Goal: Task Accomplishment & Management: Complete application form

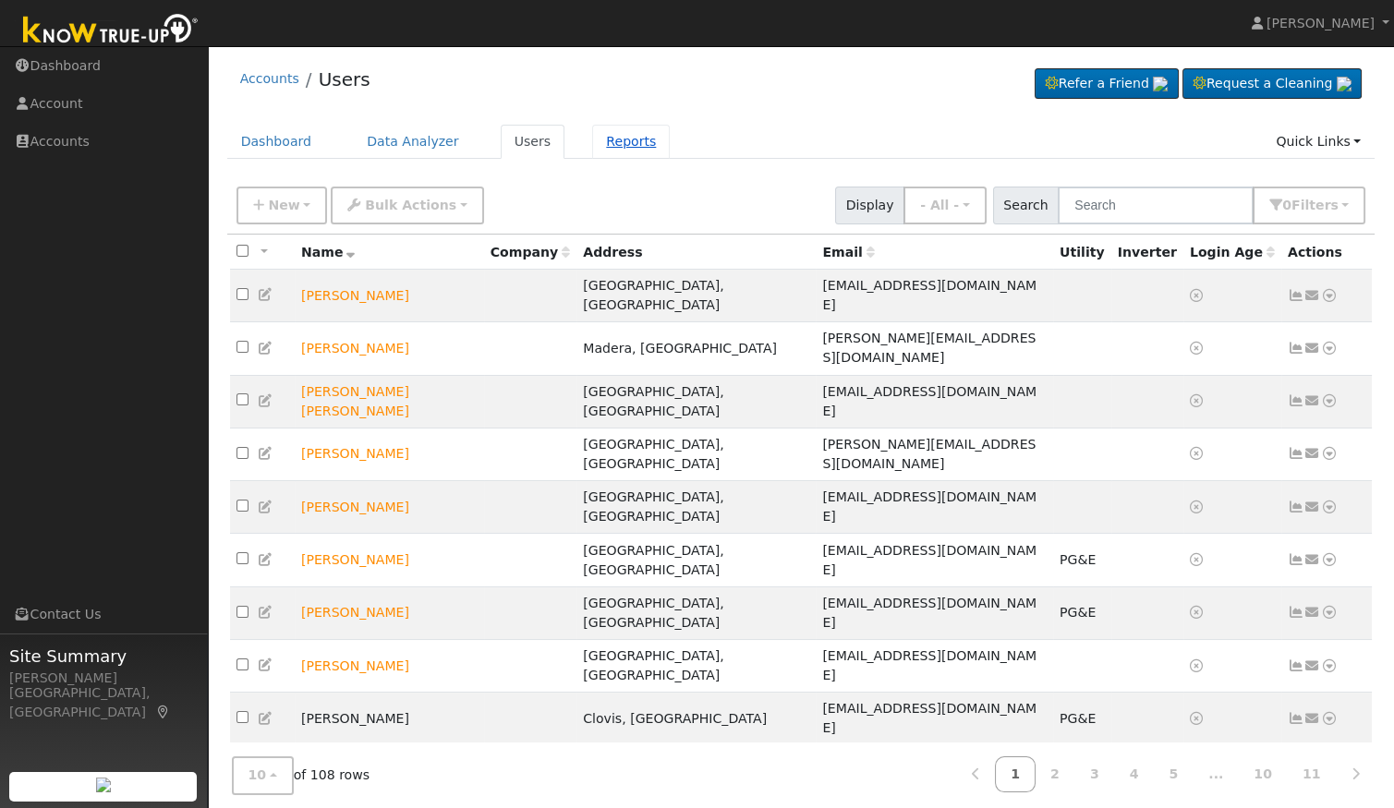
click at [599, 137] on link "Reports" at bounding box center [631, 142] width 78 height 34
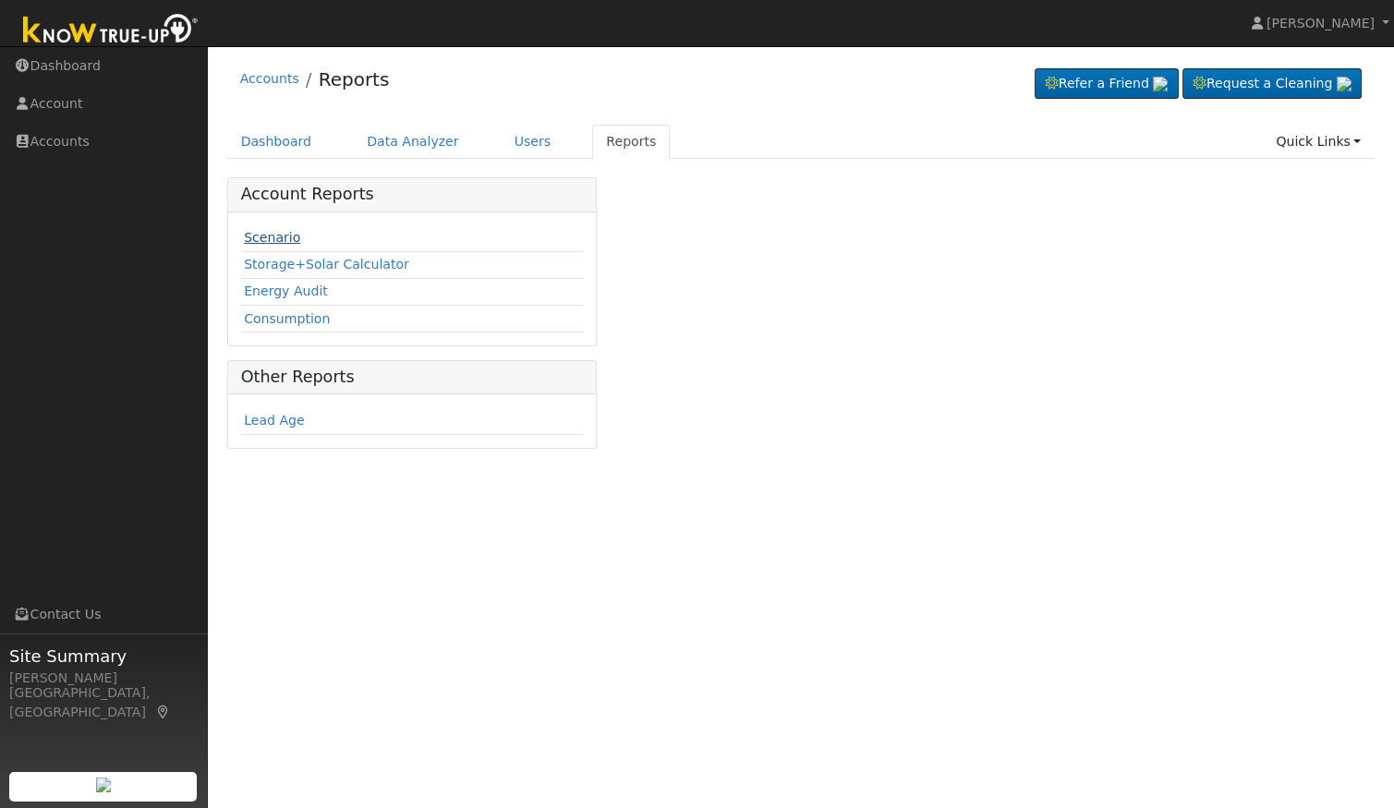
click at [282, 235] on link "Scenario" at bounding box center [272, 237] width 56 height 15
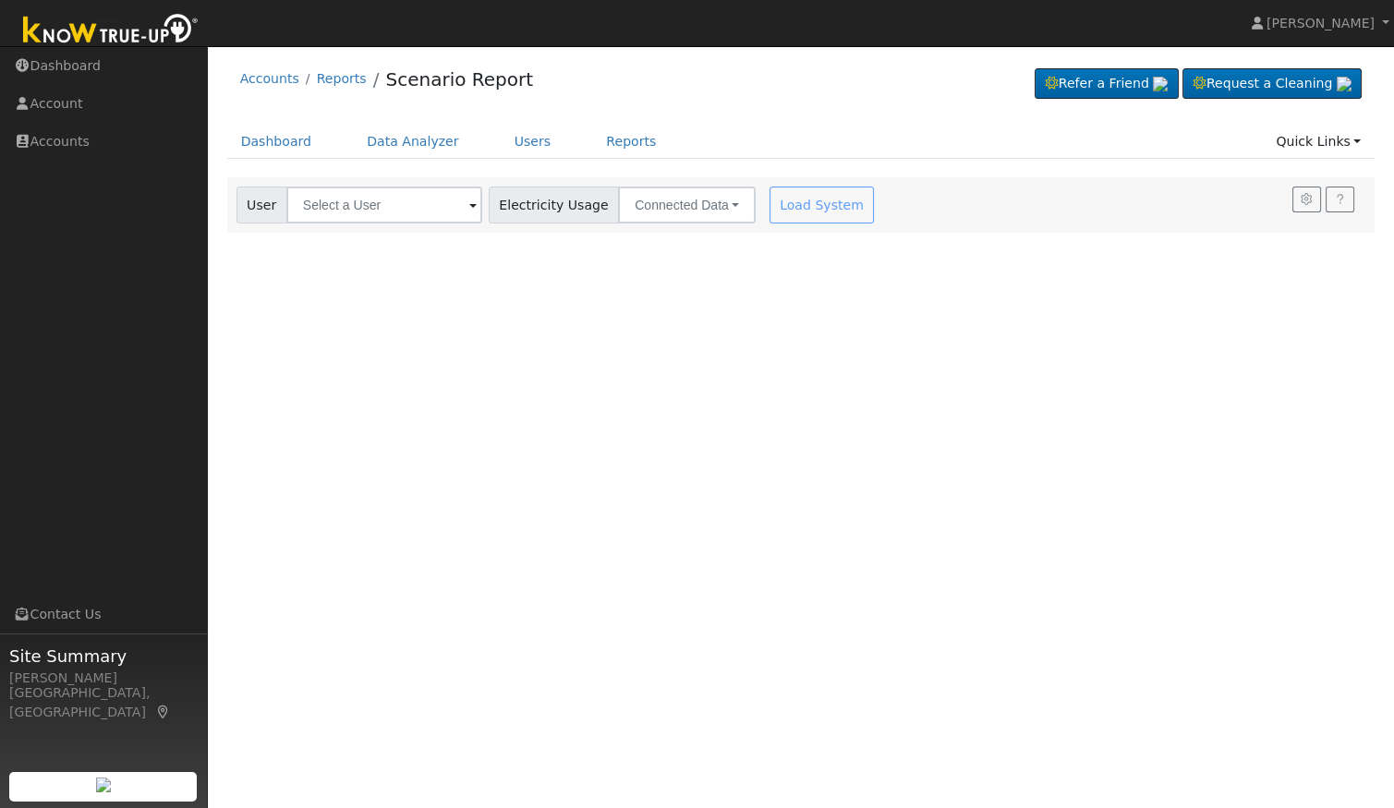
click at [469, 200] on span at bounding box center [472, 206] width 7 height 21
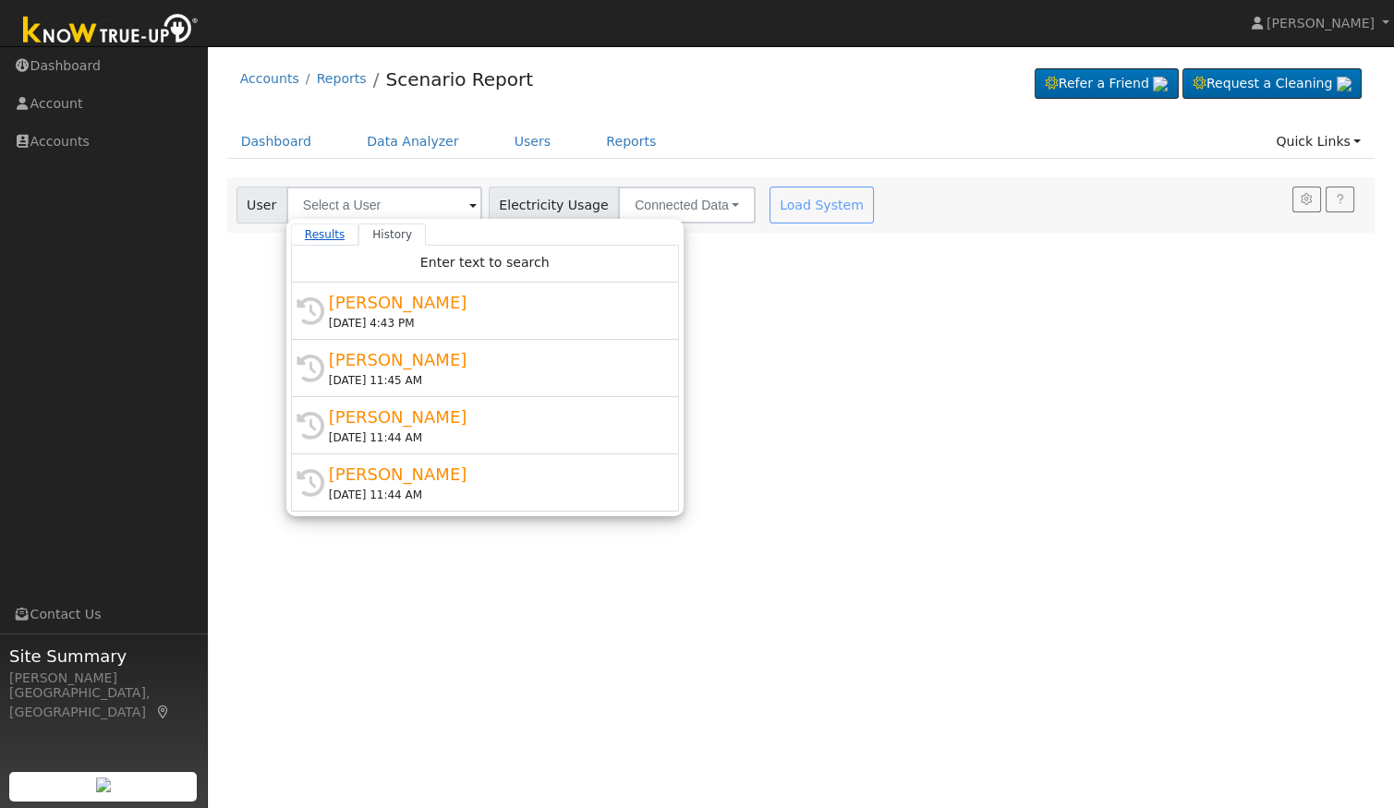
click at [330, 235] on link "Results" at bounding box center [325, 235] width 68 height 22
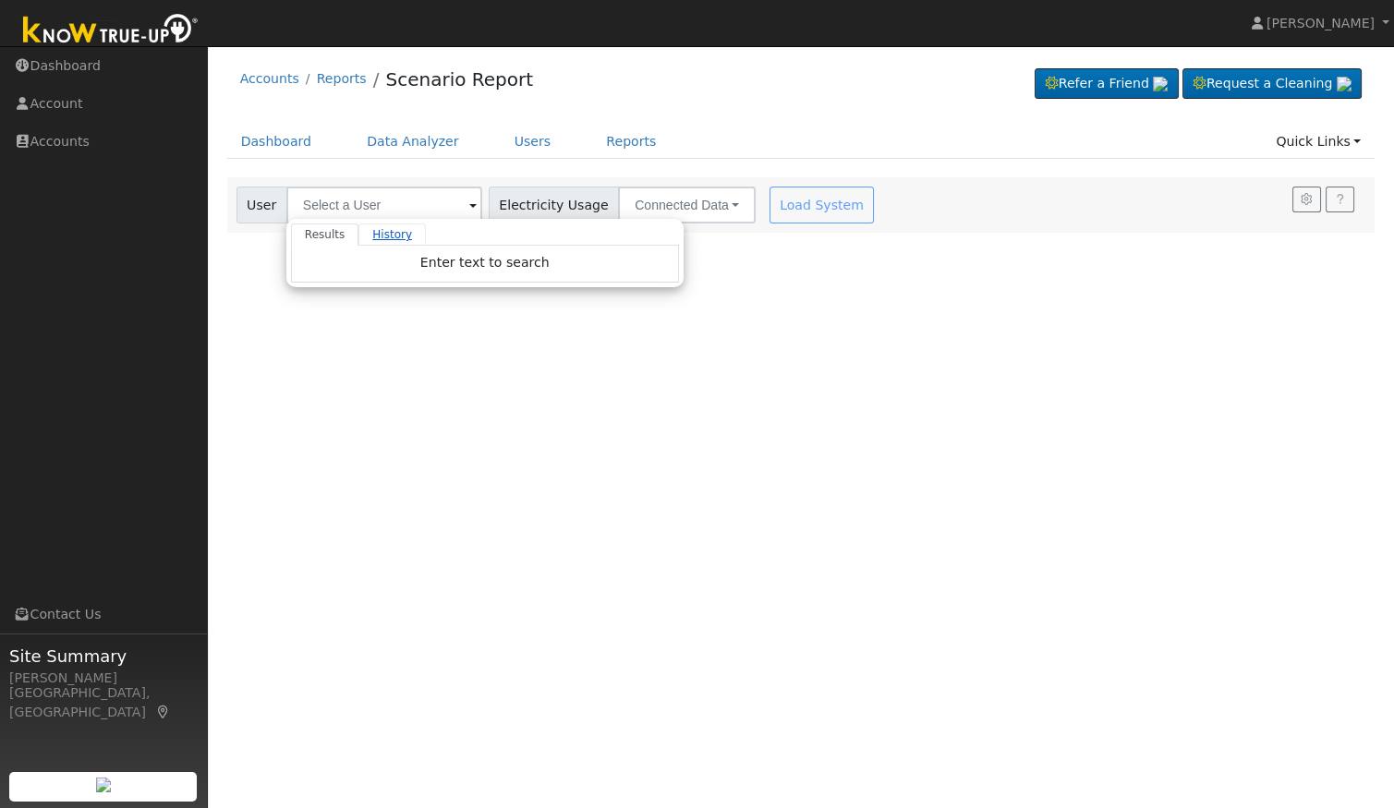
click at [374, 231] on link "History" at bounding box center [391, 235] width 67 height 22
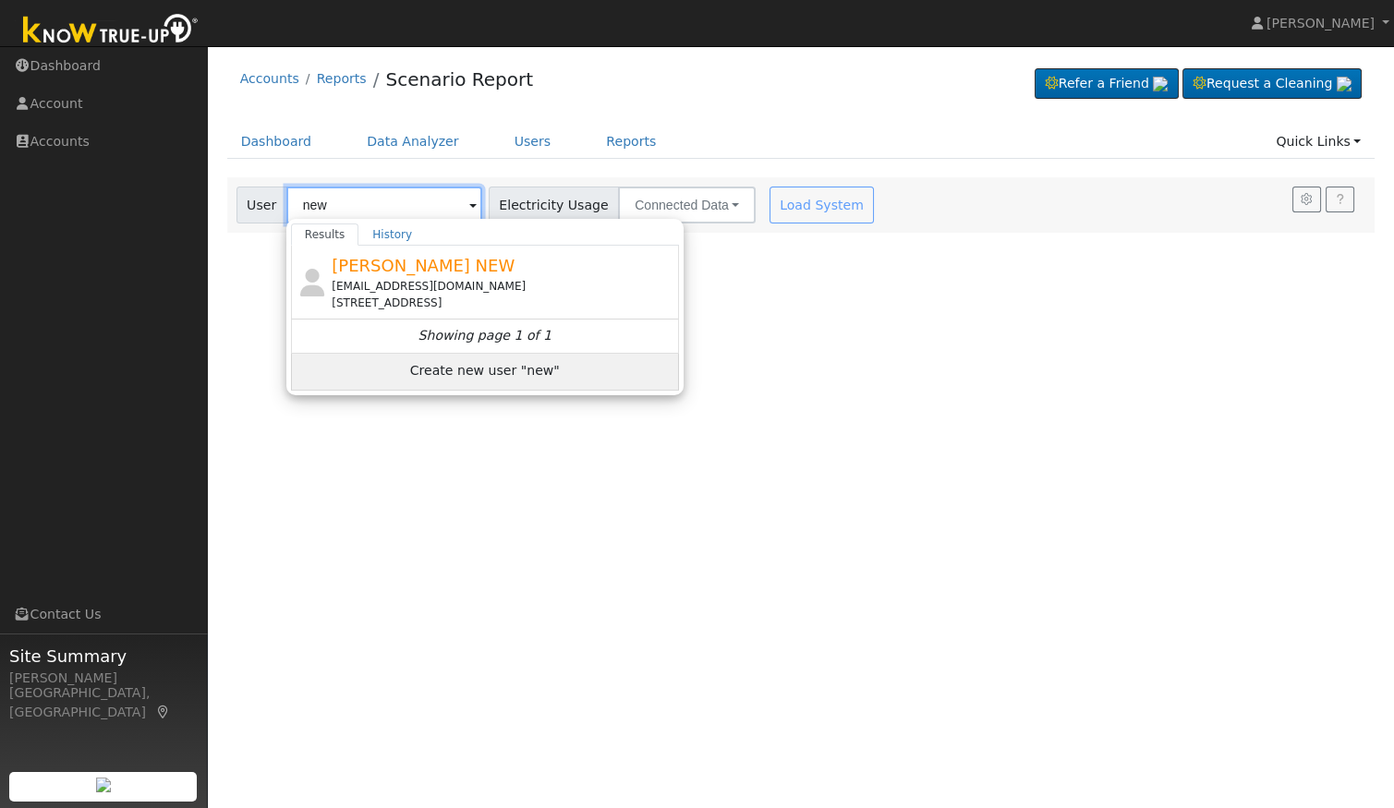
type input "new"
click at [423, 369] on span "Create new user "new"" at bounding box center [485, 371] width 150 height 21
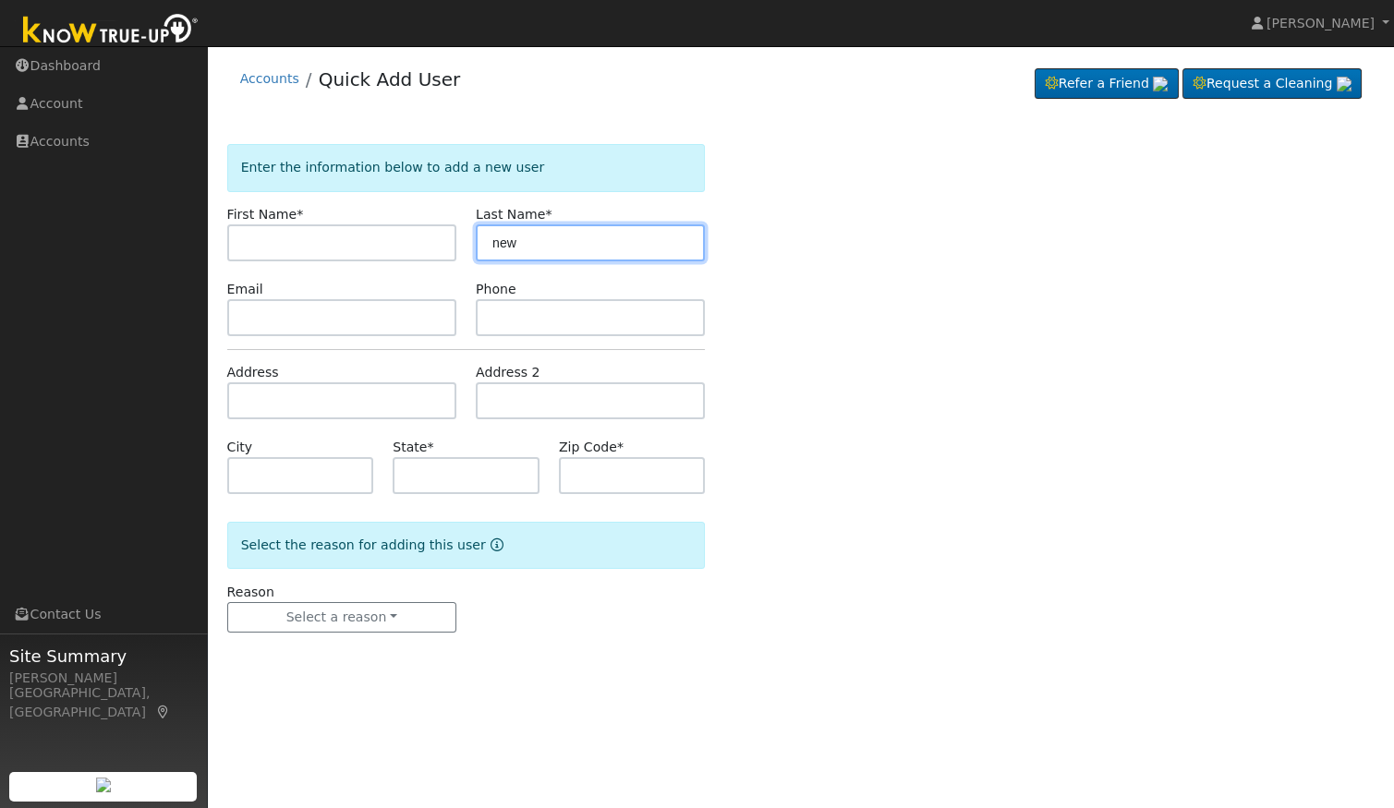
click at [550, 253] on input "new" at bounding box center [590, 242] width 229 height 37
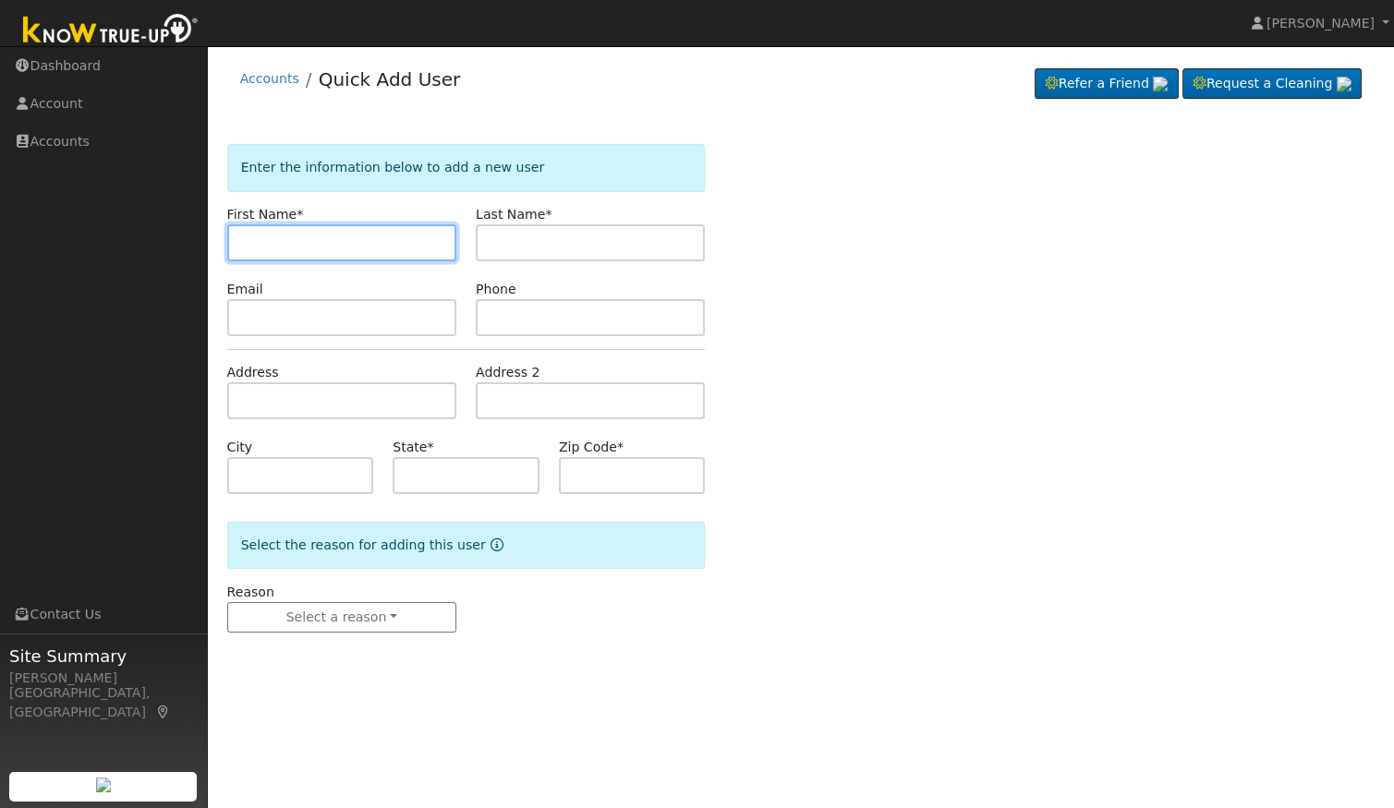
click at [392, 238] on input "text" at bounding box center [341, 242] width 229 height 37
type input "Nancy"
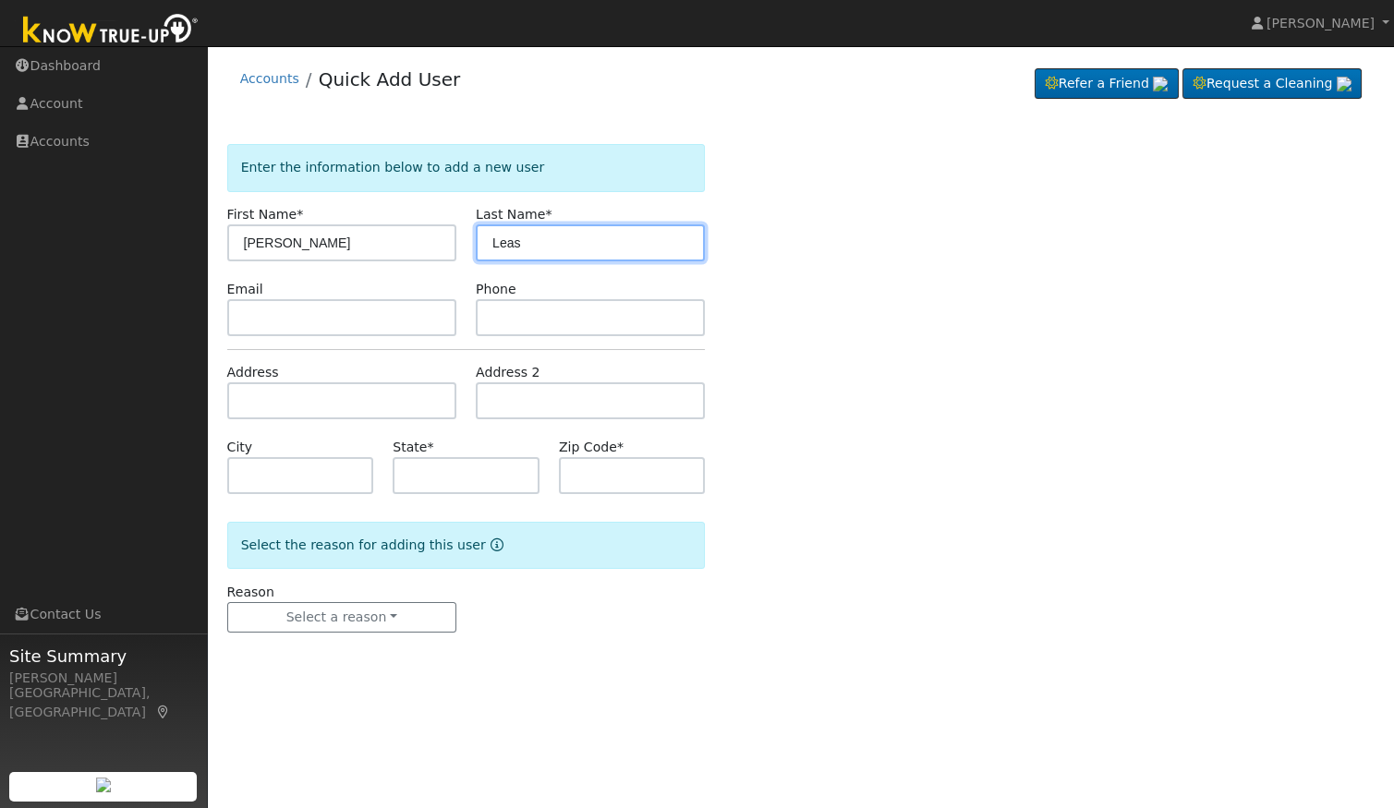
type input "Leas"
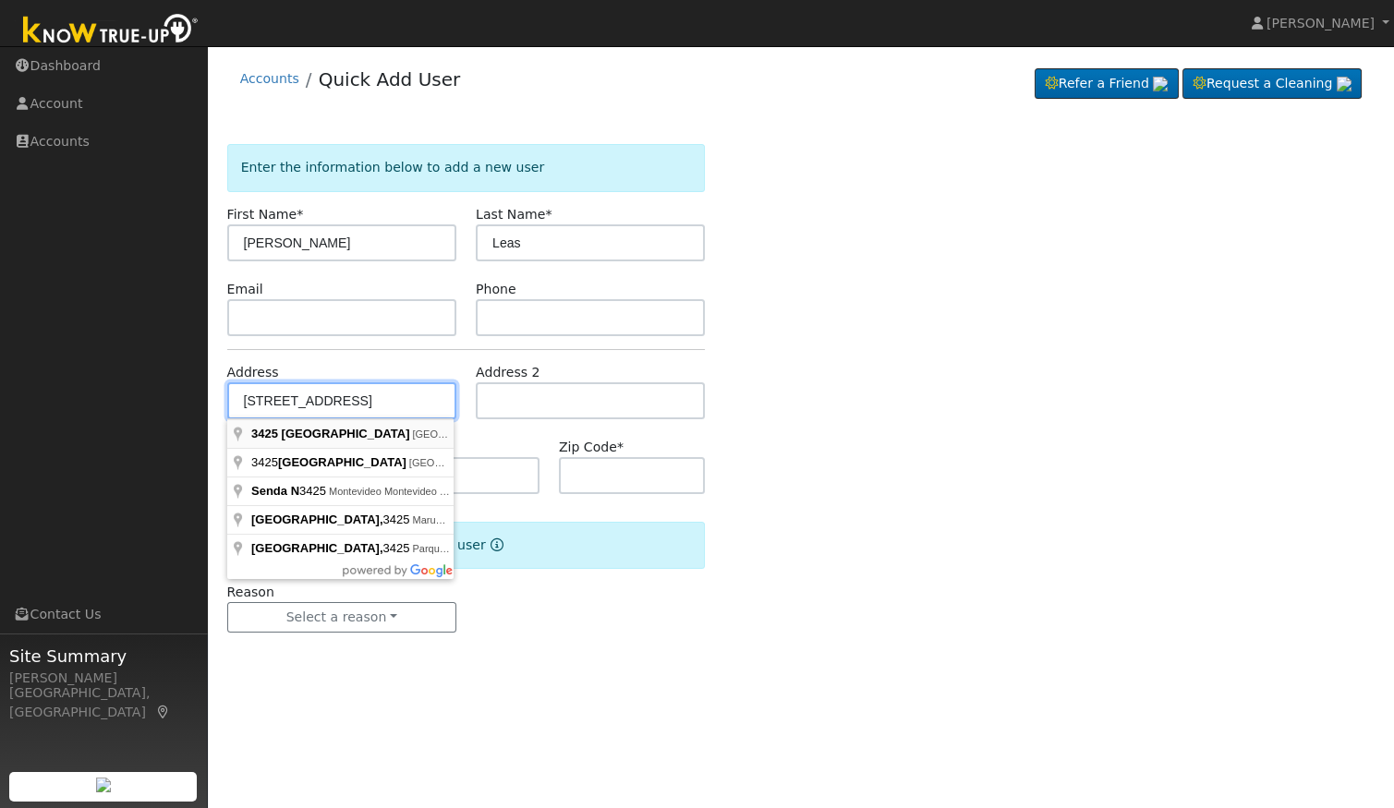
type input "3425 North Maroa Avenue"
type input "Fresno"
type input "CA"
type input "93704"
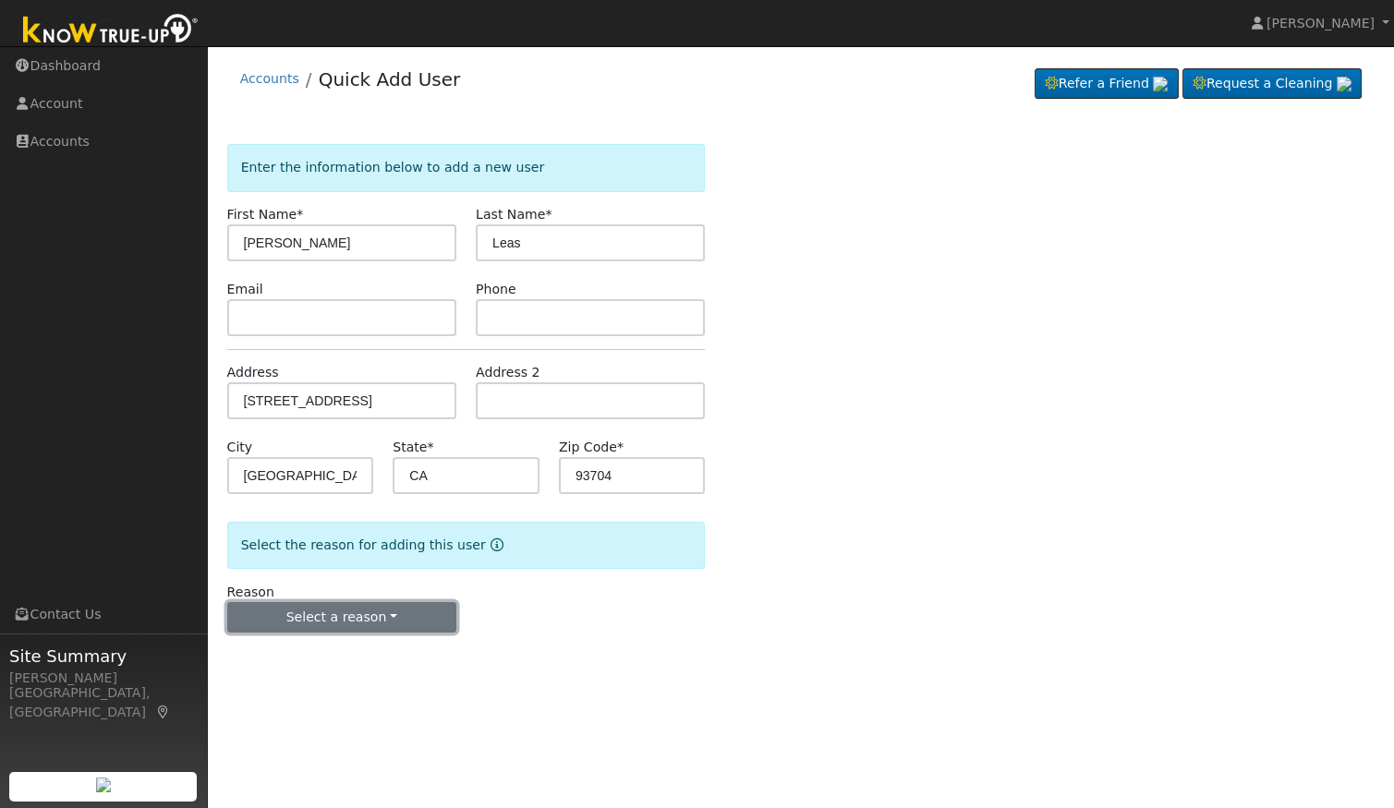
click at [364, 622] on button "Select a reason" at bounding box center [341, 617] width 229 height 31
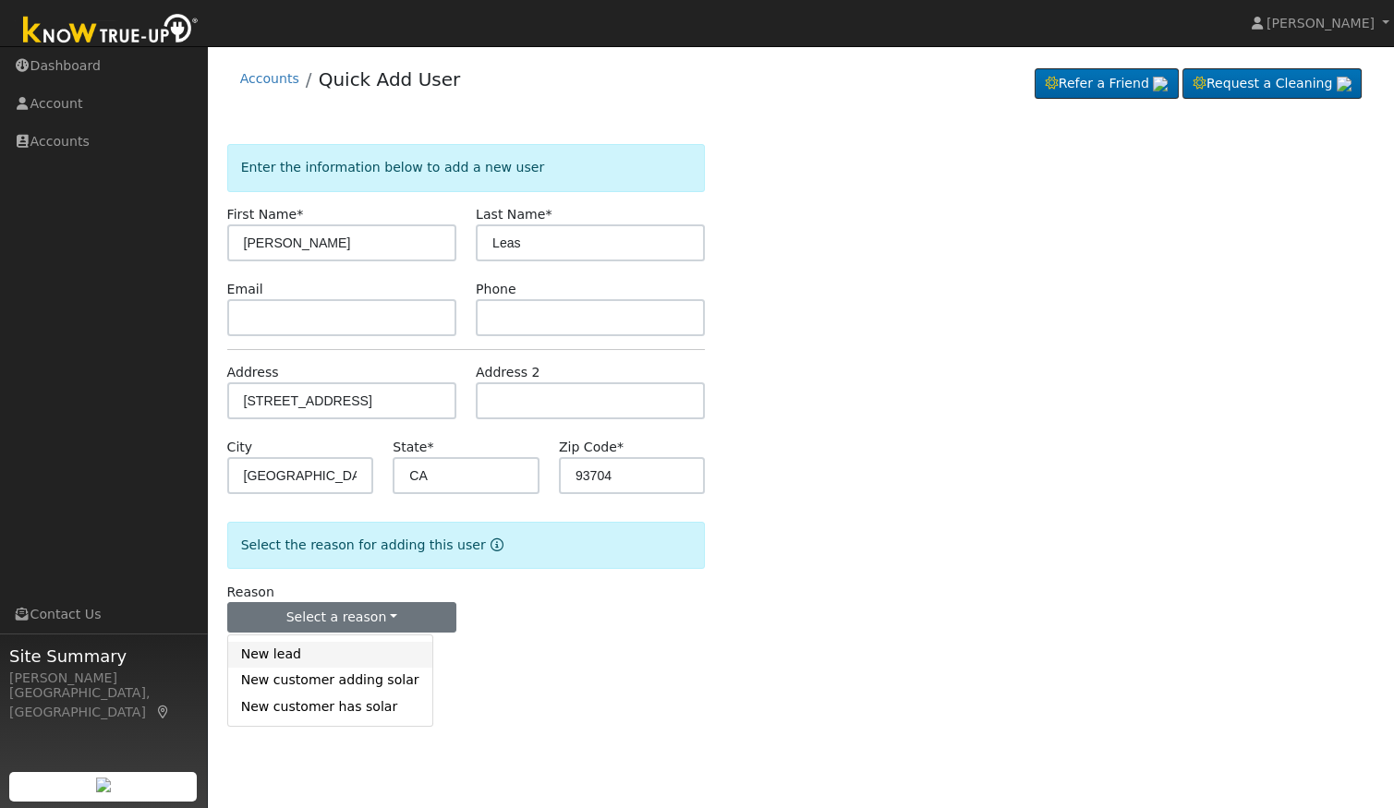
click at [307, 651] on link "New lead" at bounding box center [330, 655] width 204 height 26
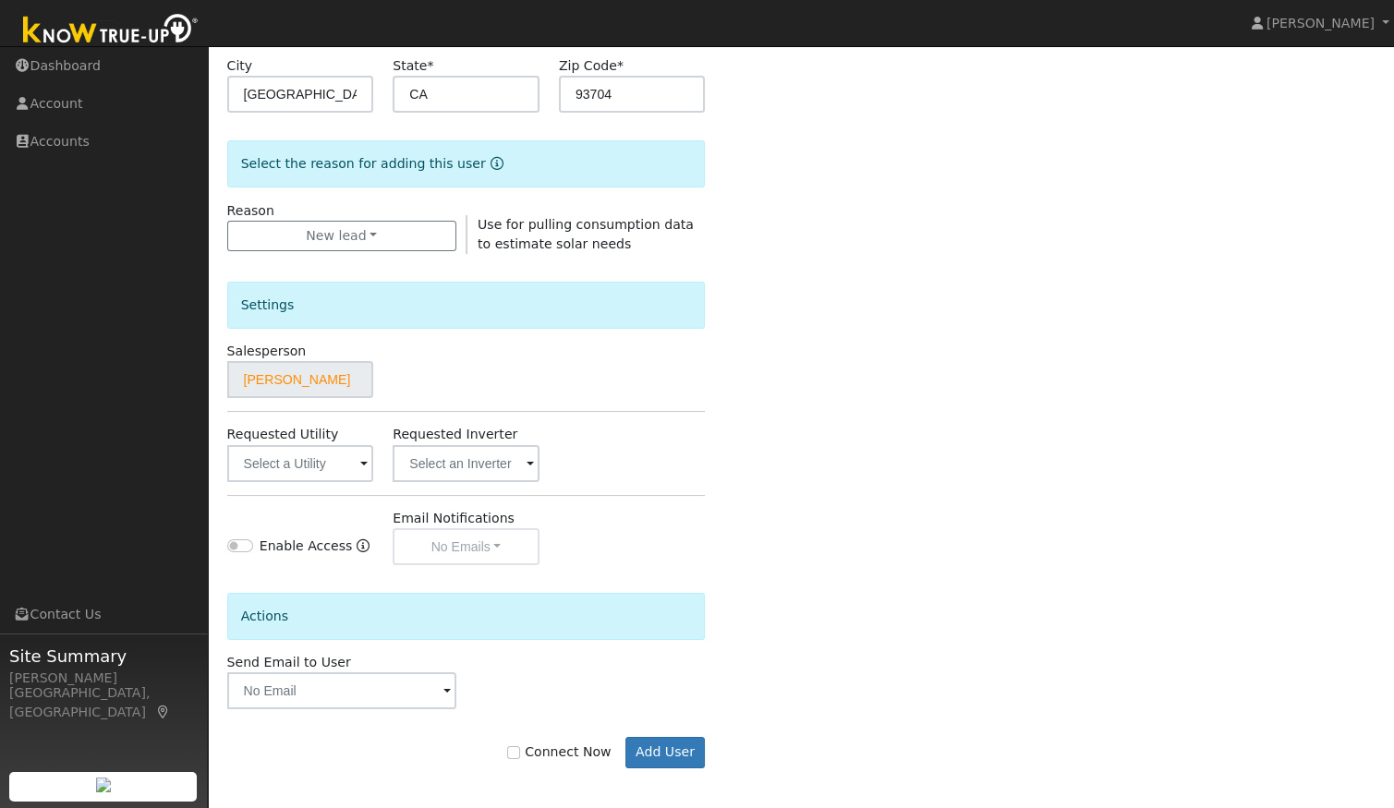
scroll to position [383, 0]
click at [299, 452] on input "text" at bounding box center [300, 461] width 147 height 37
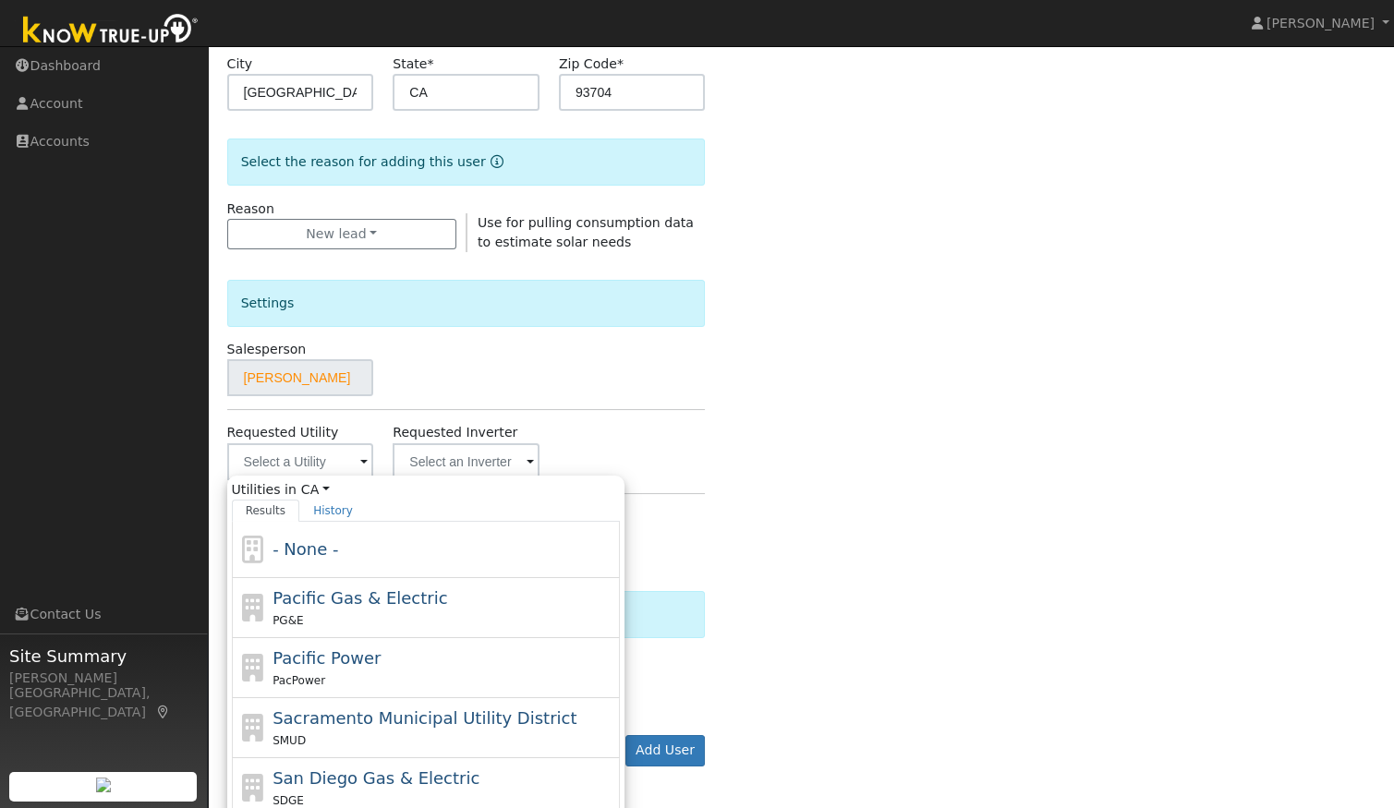
click at [634, 374] on div "Salesperson Alexander Bowser" at bounding box center [466, 368] width 498 height 56
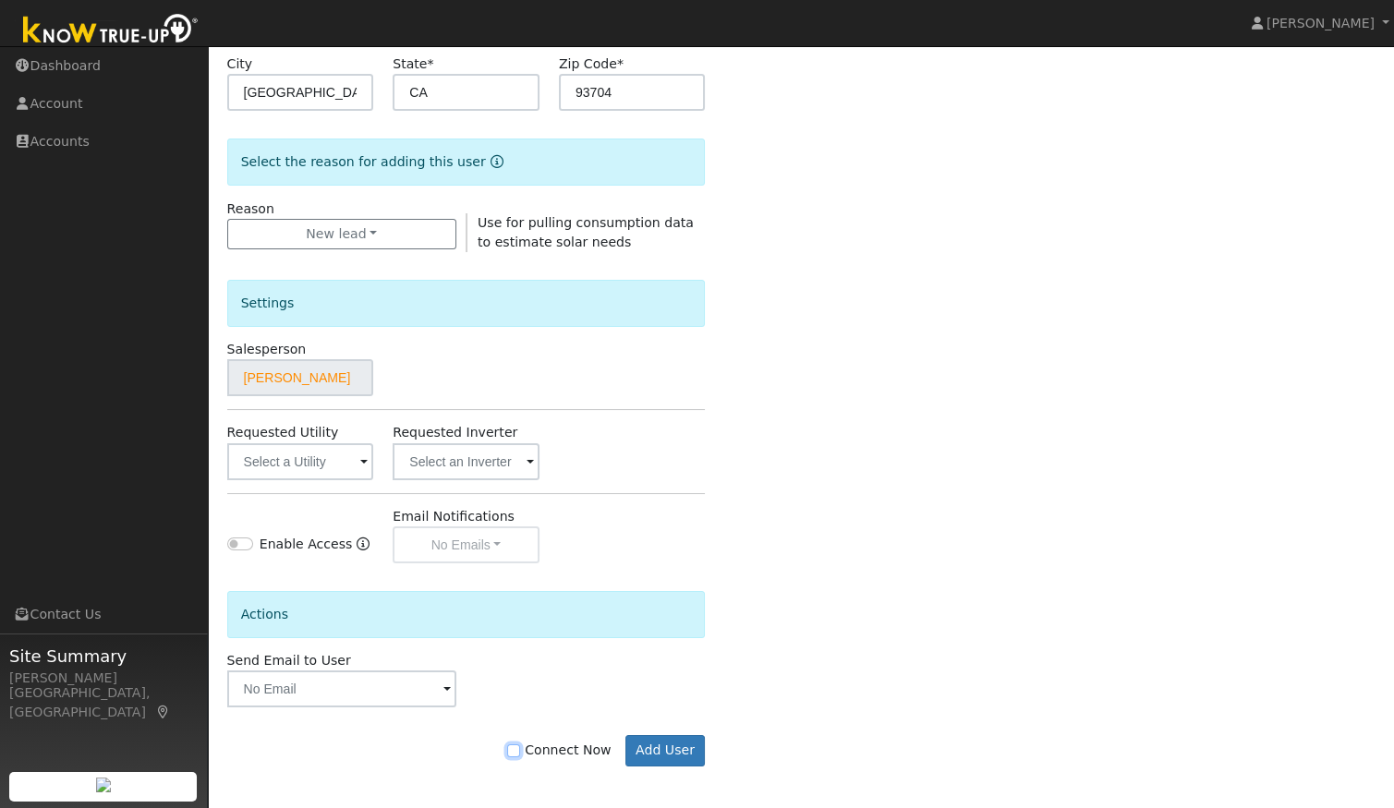
click at [520, 752] on input "Connect Now" at bounding box center [513, 750] width 13 height 13
checkbox input "true"
click at [648, 746] on button "Add User" at bounding box center [665, 750] width 80 height 31
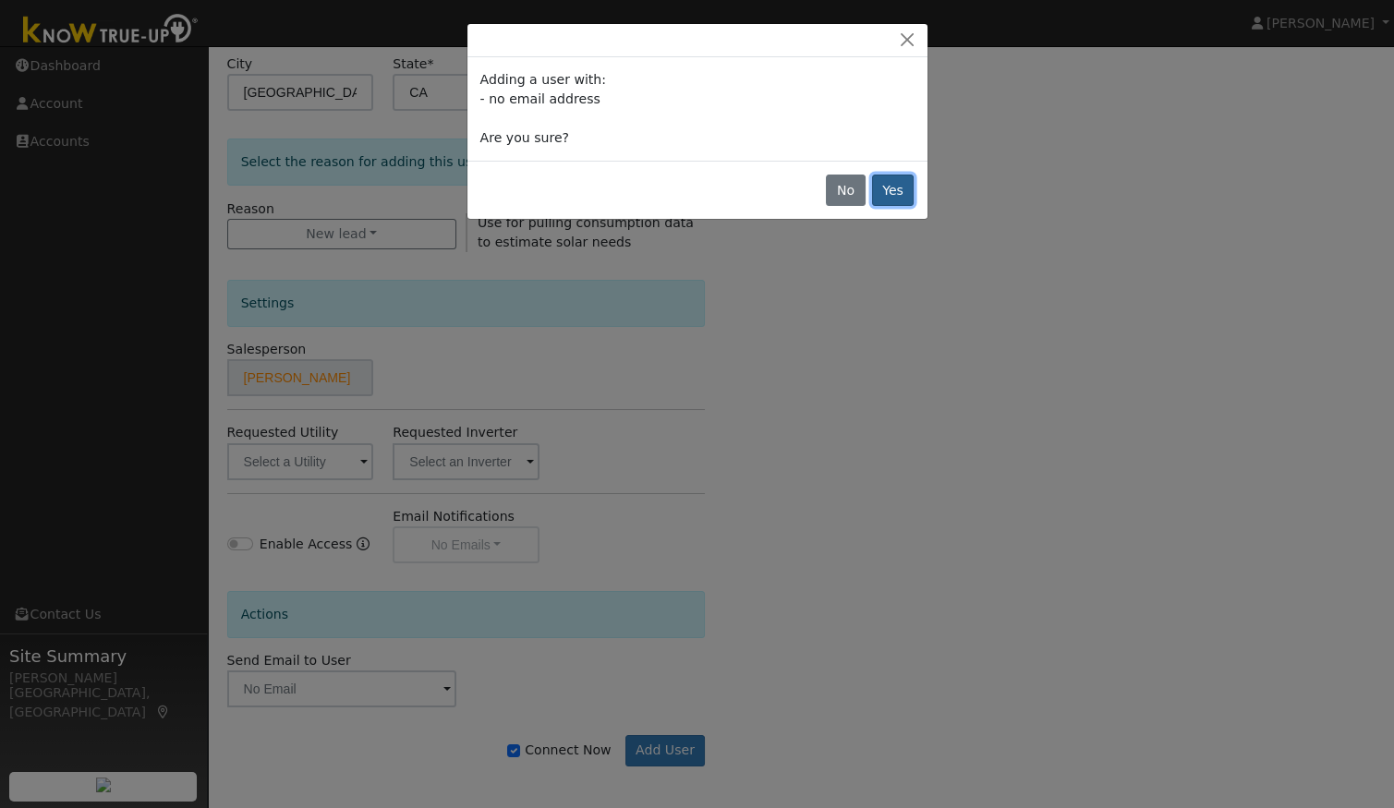
click at [891, 186] on button "Yes" at bounding box center [893, 190] width 42 height 31
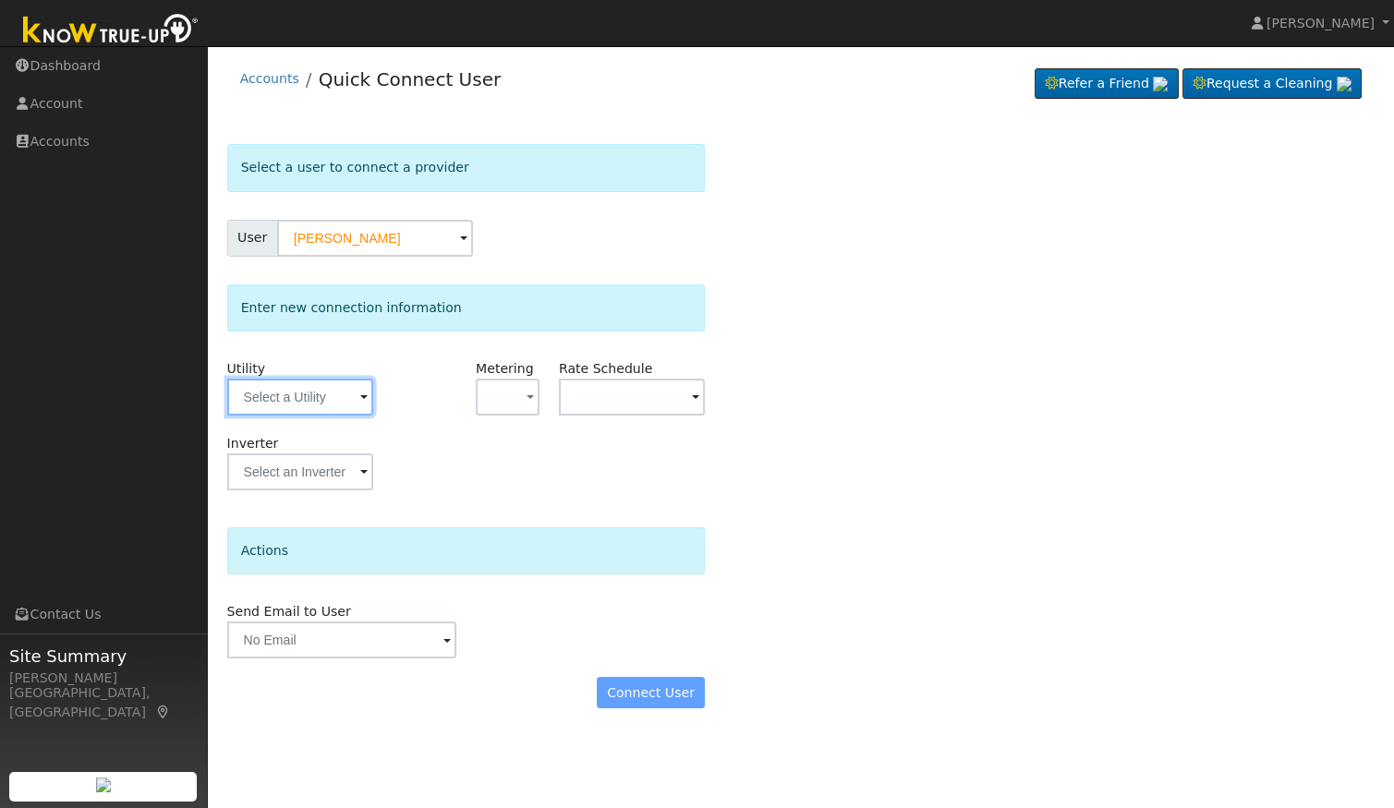
click at [345, 394] on input "text" at bounding box center [300, 397] width 147 height 37
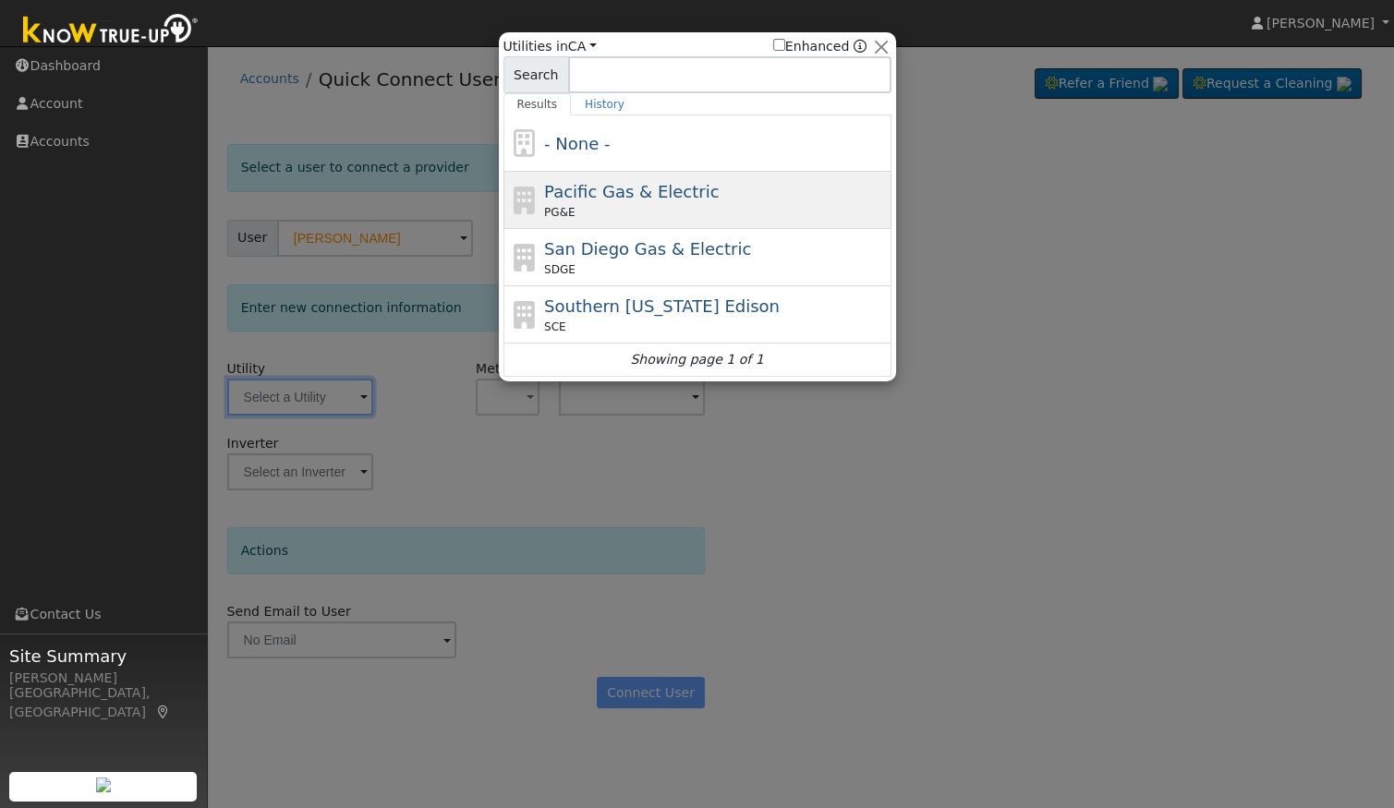
click at [586, 204] on div "PG&E" at bounding box center [715, 212] width 343 height 17
type input "PG&E"
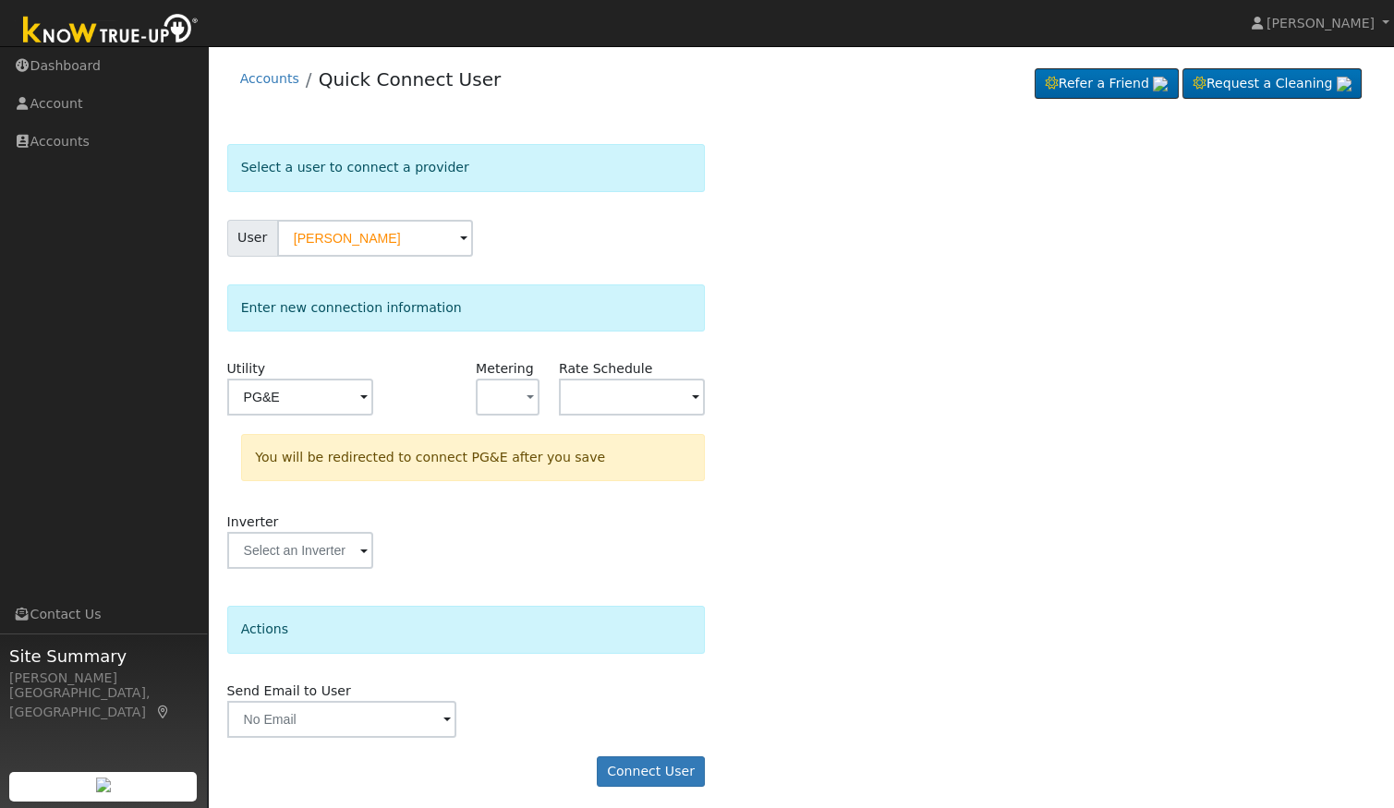
scroll to position [2, 0]
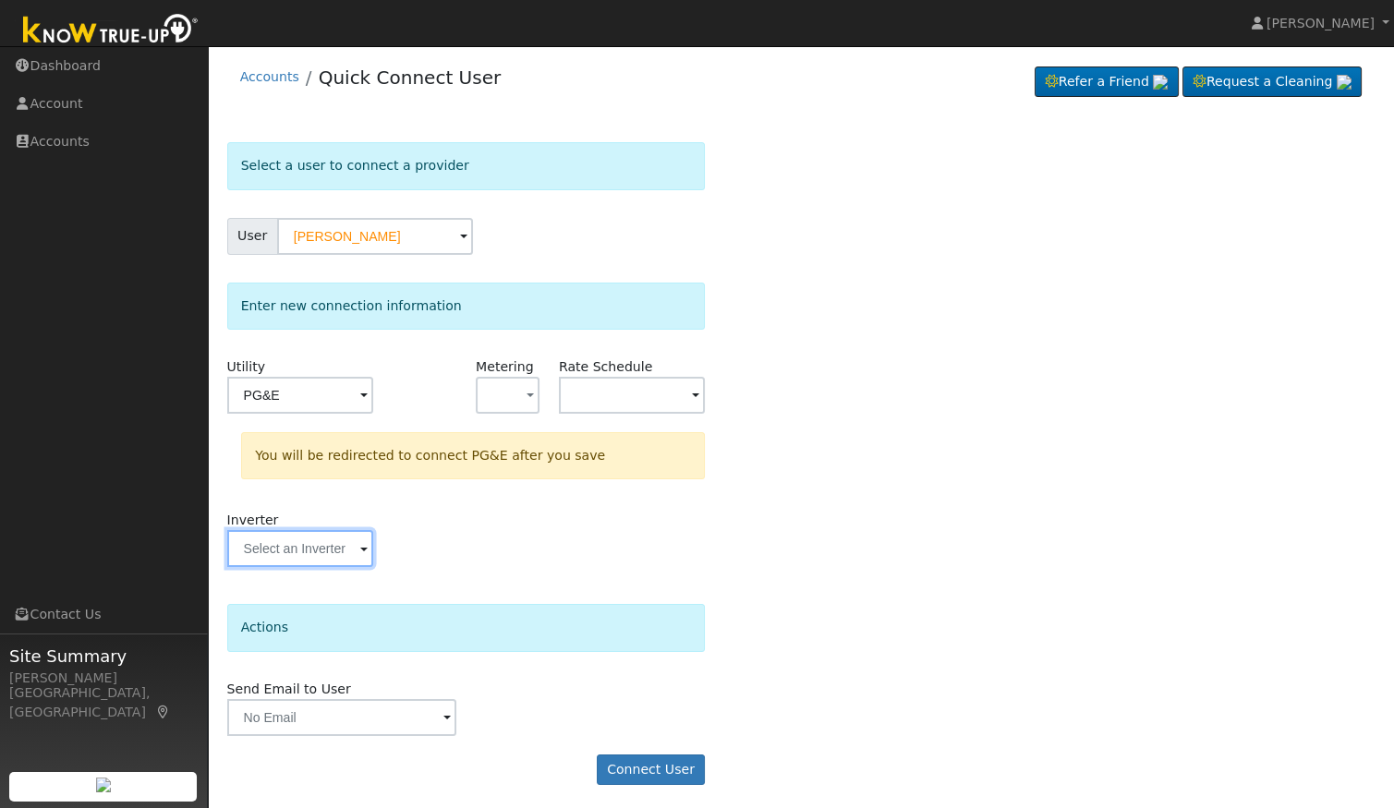
click at [335, 546] on input "text" at bounding box center [300, 548] width 147 height 37
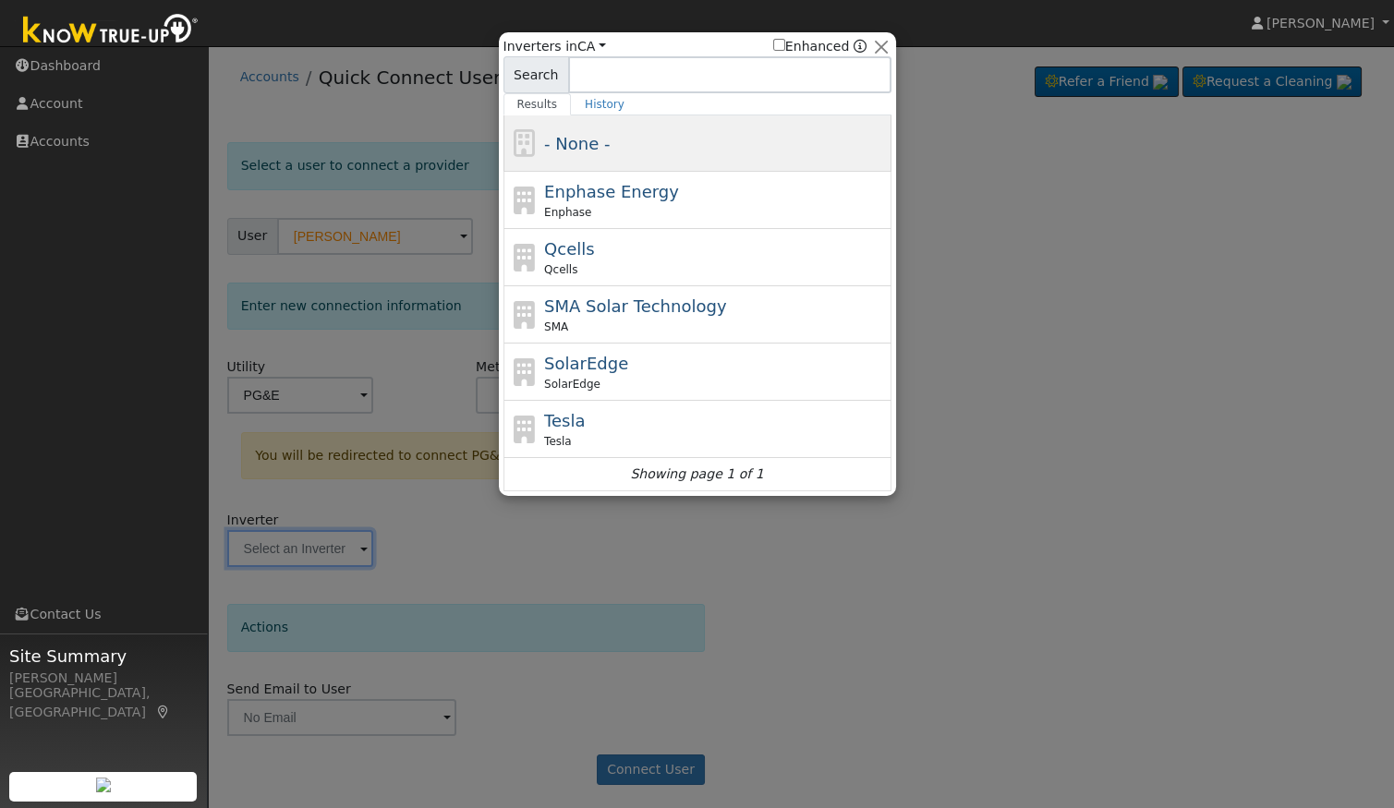
click at [627, 131] on div "- None -" at bounding box center [715, 143] width 343 height 25
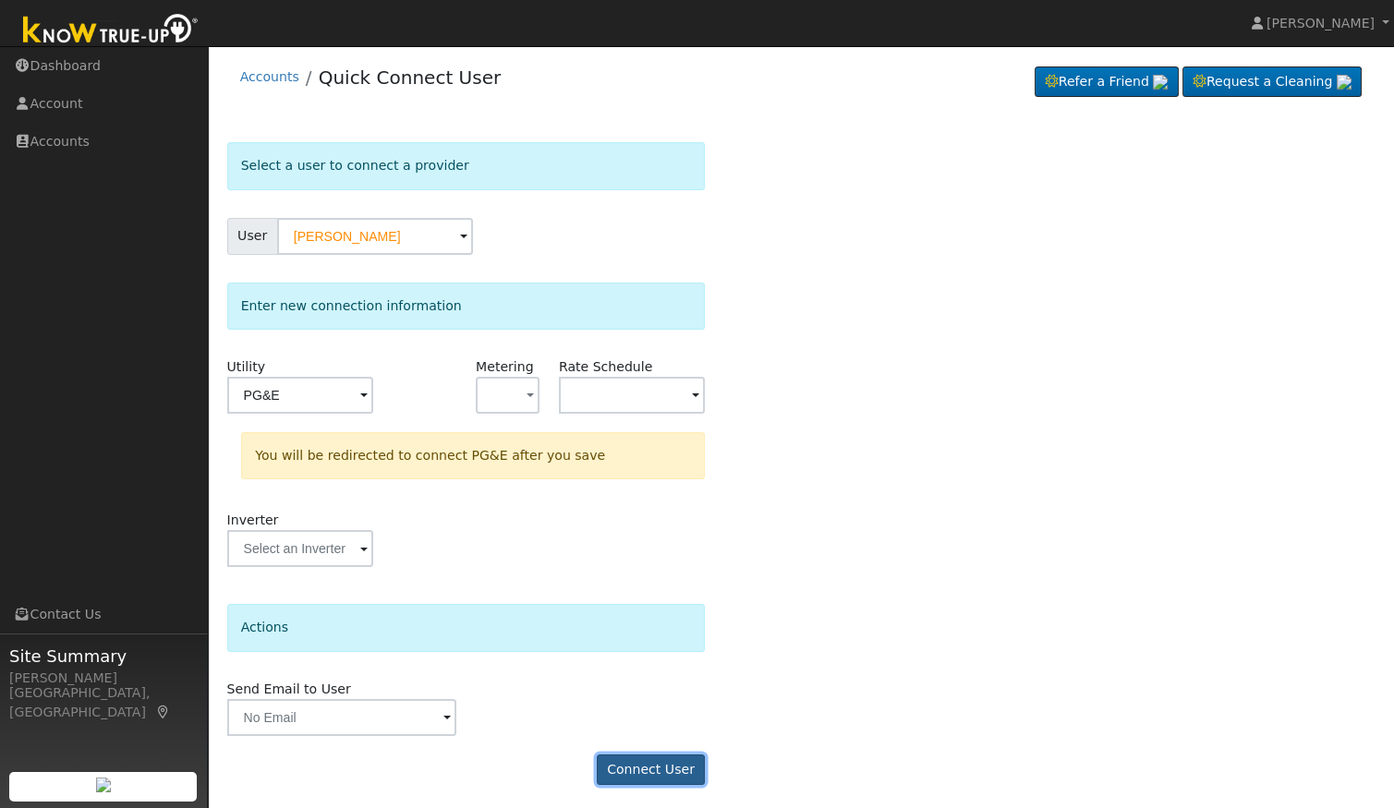
click at [660, 769] on button "Connect User" at bounding box center [651, 770] width 109 height 31
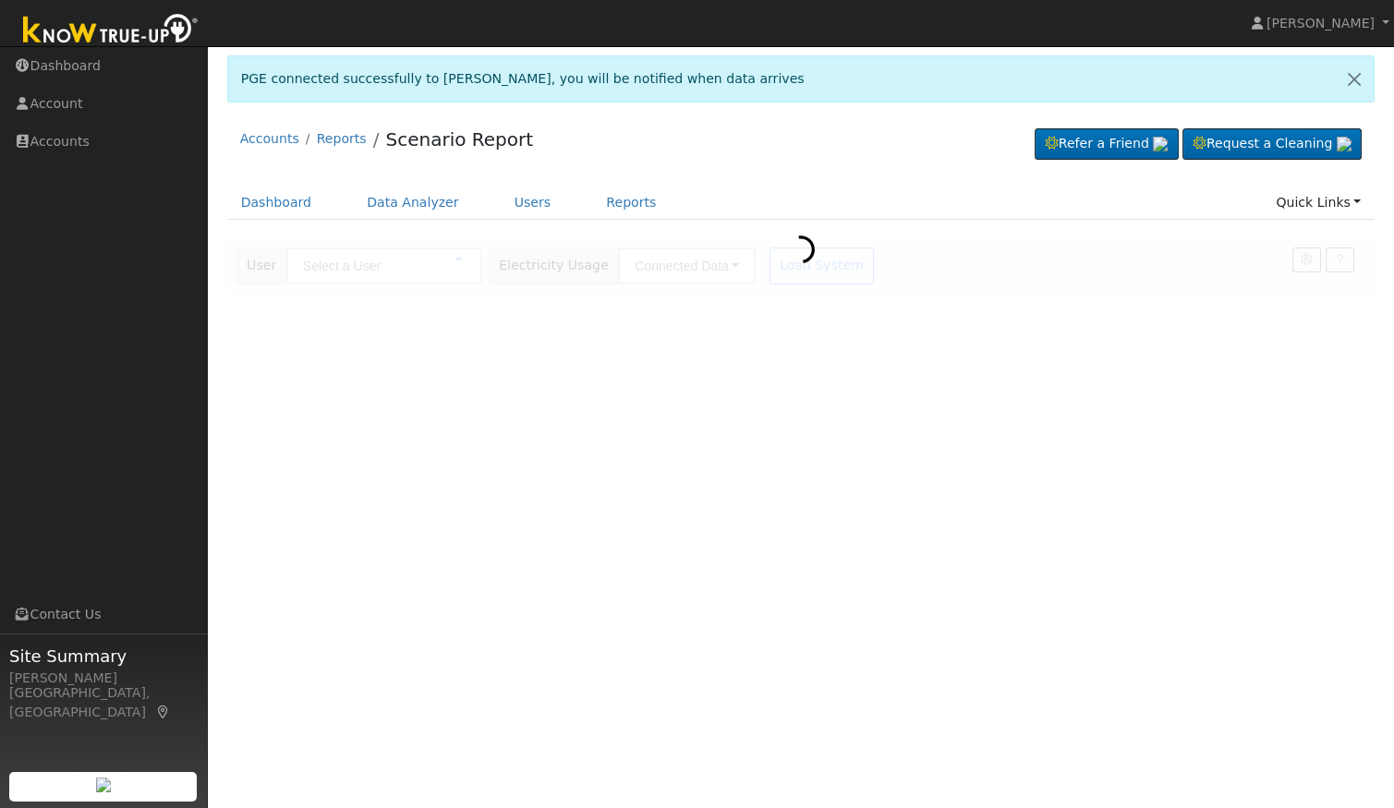
type input "[PERSON_NAME]"
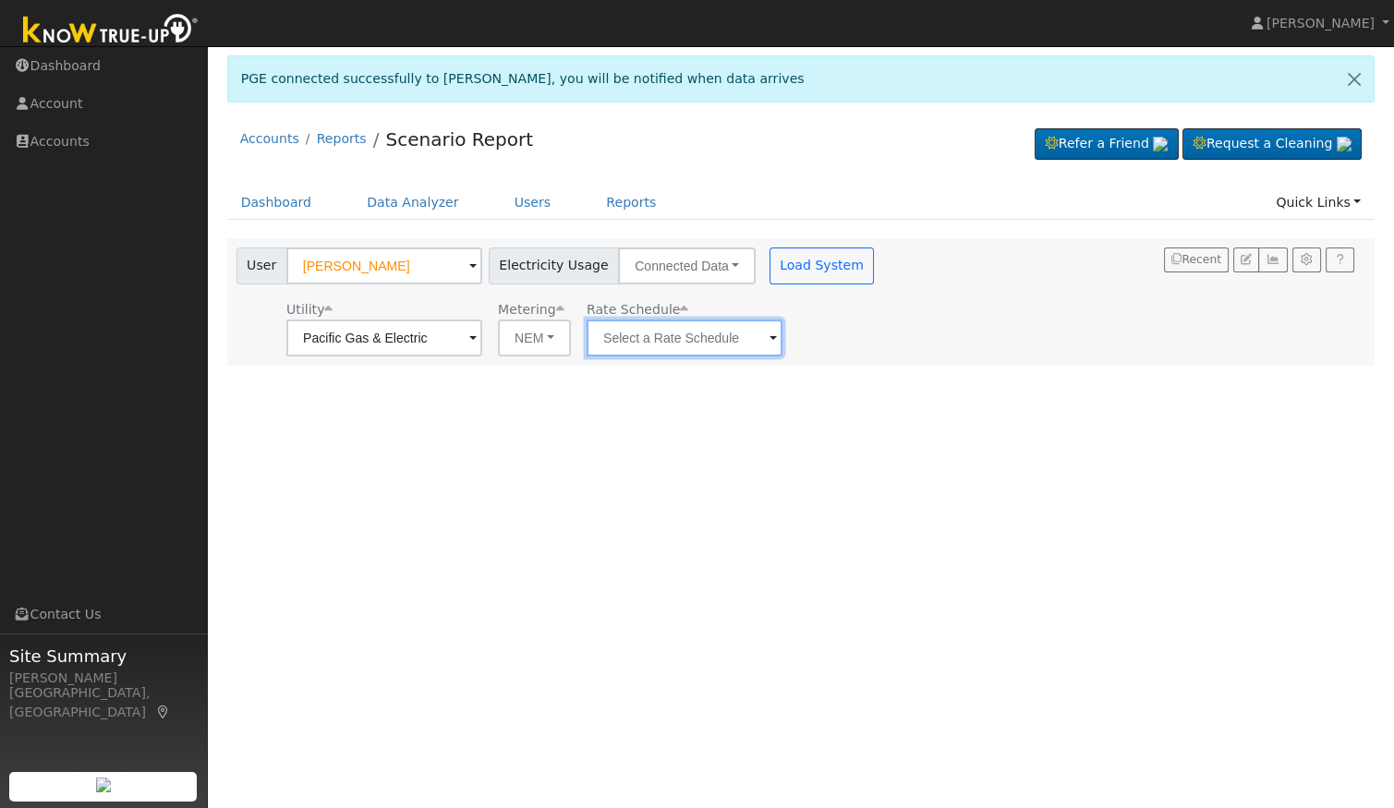
click at [619, 338] on input "text" at bounding box center [685, 338] width 196 height 37
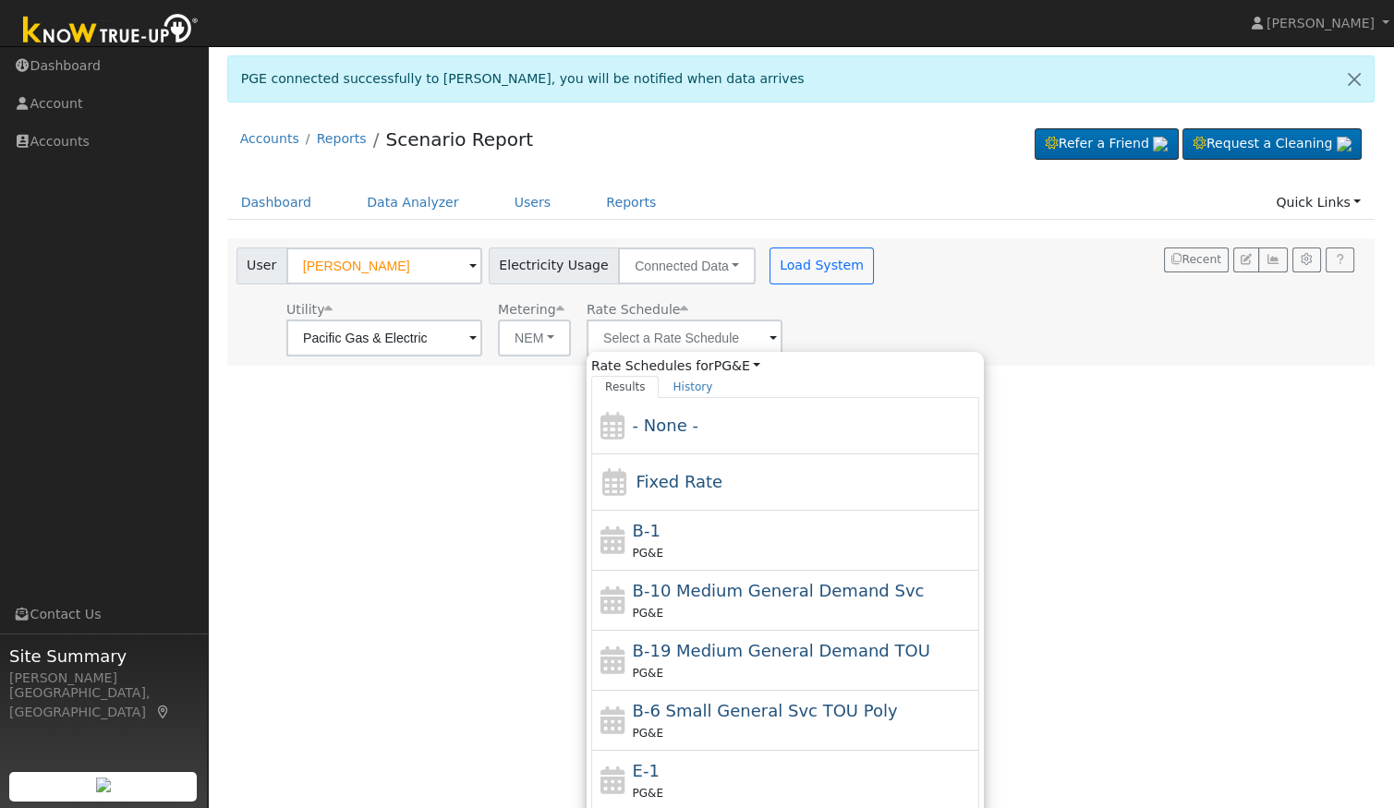
click at [491, 436] on div "User Profile First name Last name Email Email Notifications No Emails No Emails…" at bounding box center [801, 427] width 1186 height 762
